Goal: Obtain resource: Download file/media

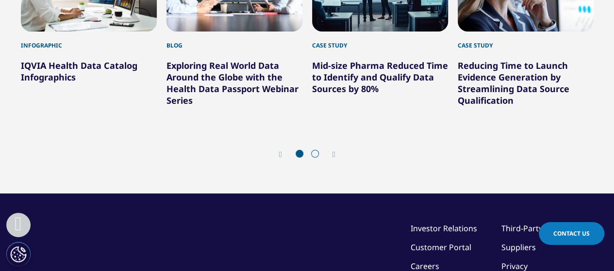
scroll to position [1878, 0]
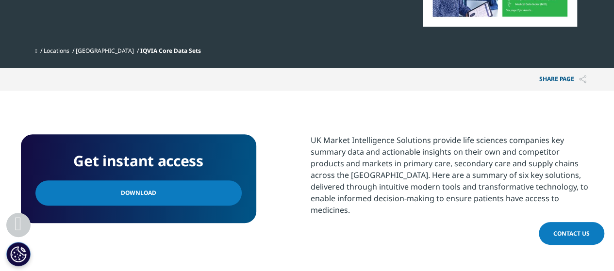
scroll to position [285, 0]
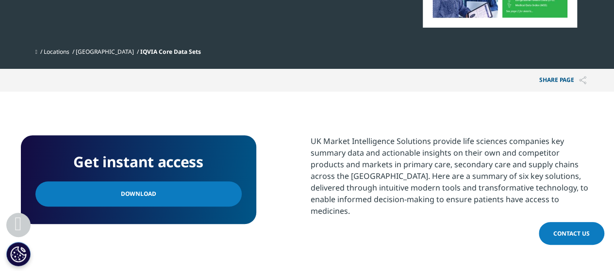
drag, startPoint x: 217, startPoint y: 208, endPoint x: 156, endPoint y: 195, distance: 62.5
click at [156, 195] on div "Get instant access Download" at bounding box center [138, 179] width 235 height 89
click at [156, 195] on link "Download" at bounding box center [138, 194] width 206 height 25
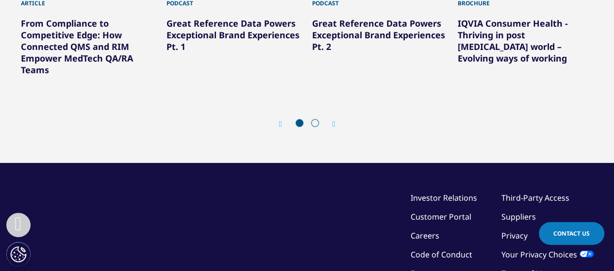
scroll to position [1423, 0]
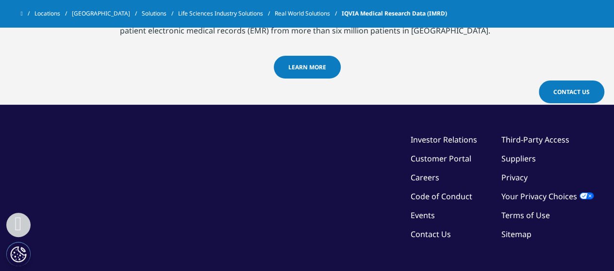
scroll to position [2073, 0]
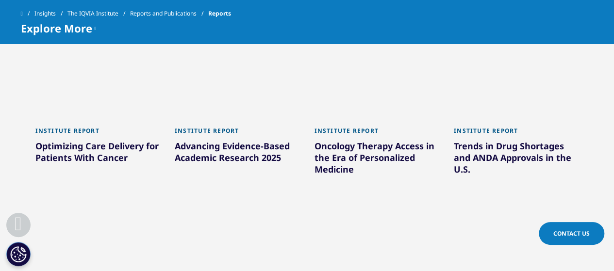
scroll to position [558, 0]
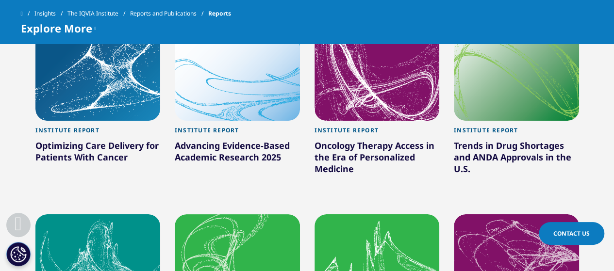
click at [116, 138] on div "Institute Report" at bounding box center [97, 133] width 125 height 13
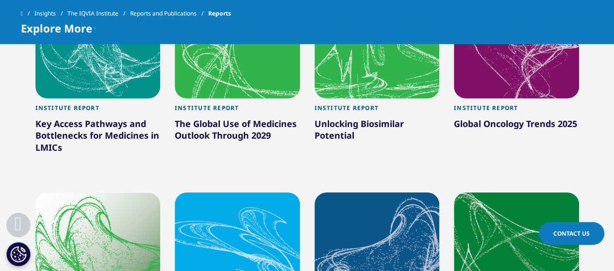
scroll to position [775, 0]
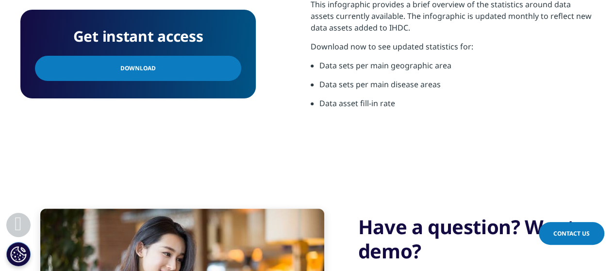
click at [302, 177] on section "Get instant access Download IQVIA Health Data Catalog (IHDC) makes assessing Re…" at bounding box center [307, 49] width 614 height 272
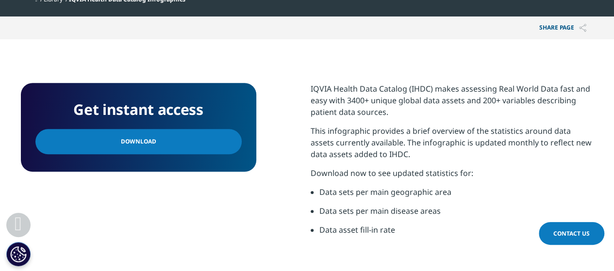
scroll to position [357, 0]
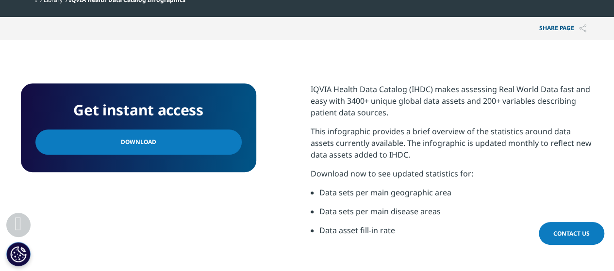
click at [142, 147] on span "Download" at bounding box center [138, 142] width 35 height 11
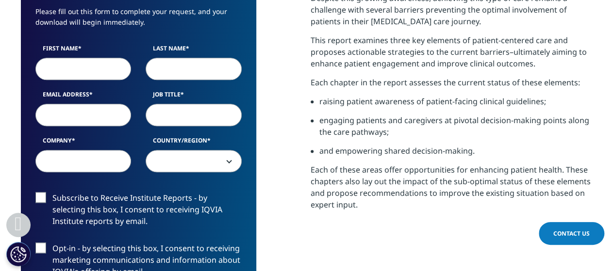
scroll to position [583, 0]
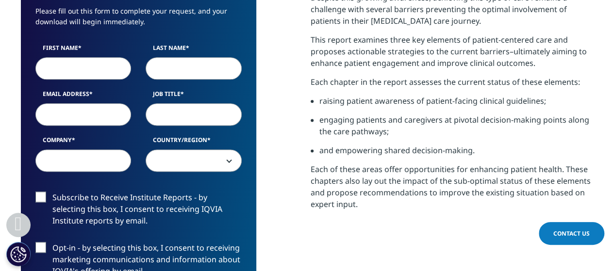
click at [312, 215] on p "Each of these areas offer opportunities for enhancing patient health. These cha…" at bounding box center [452, 191] width 283 height 54
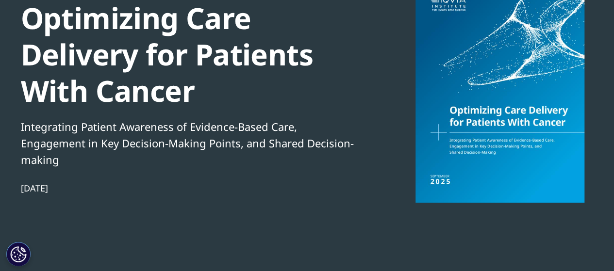
scroll to position [0, 0]
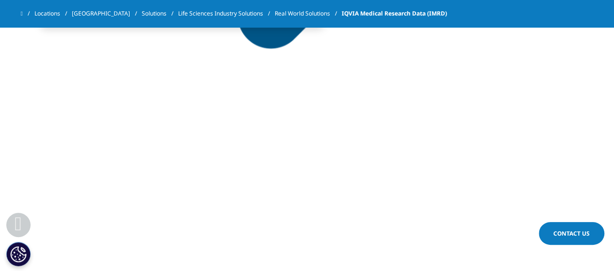
scroll to position [1047, 0]
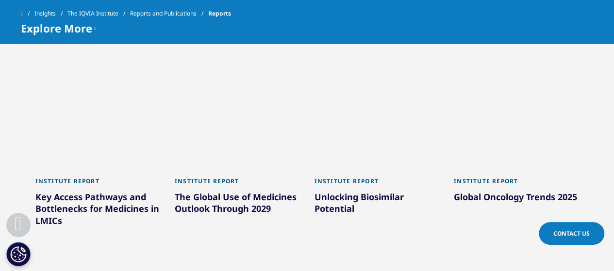
scroll to position [694, 0]
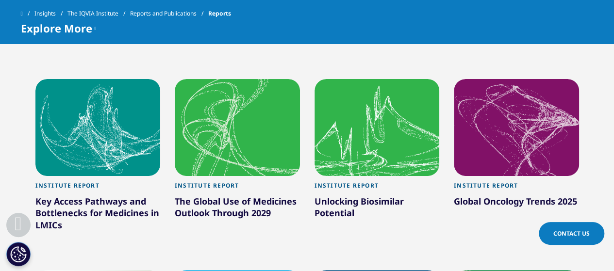
click at [564, 34] on div "Insights The IQVIA Institute Reports and Publications Reports Explore More 2025…" at bounding box center [307, 22] width 614 height 44
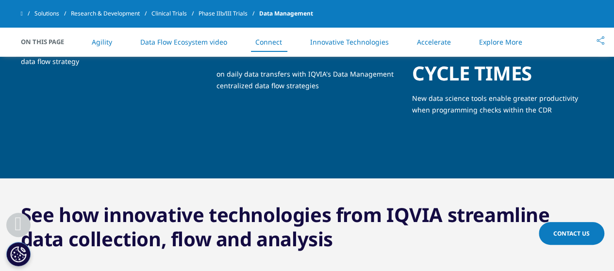
scroll to position [1467, 0]
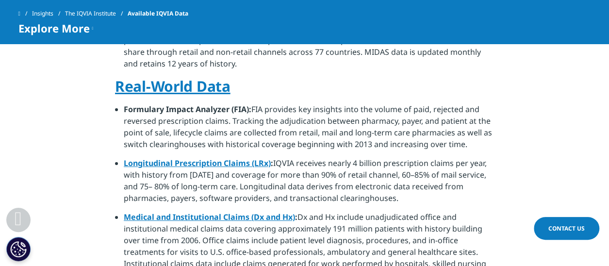
scroll to position [633, 0]
click at [397, 168] on li "Longitudinal Prescription Claims (LRx) : IQVIA receives nearly 4 billion prescr…" at bounding box center [309, 184] width 370 height 54
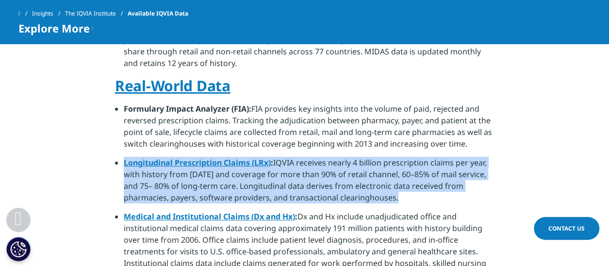
click at [397, 168] on li "Longitudinal Prescription Claims (LRx) : IQVIA receives nearly 4 billion prescr…" at bounding box center [309, 184] width 370 height 54
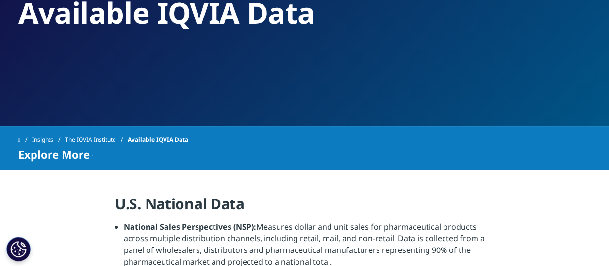
scroll to position [76, 0]
